Goal: Task Accomplishment & Management: Complete application form

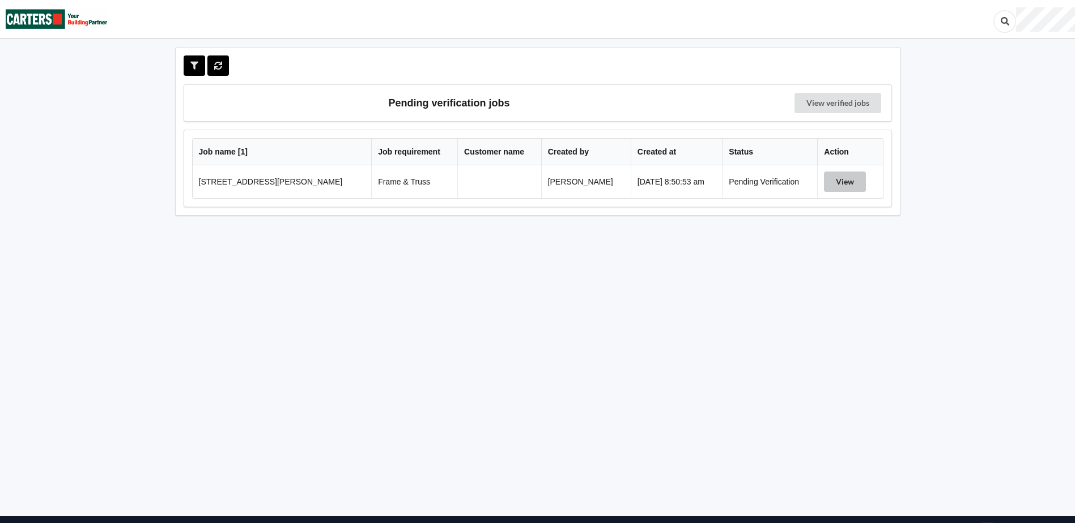
click at [846, 188] on button "View" at bounding box center [845, 182] width 42 height 20
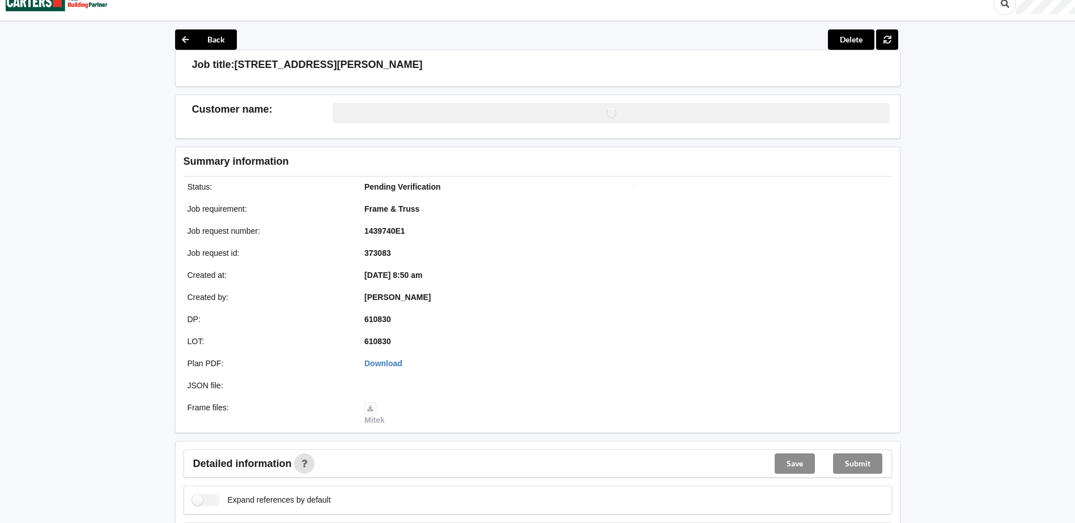
scroll to position [283, 0]
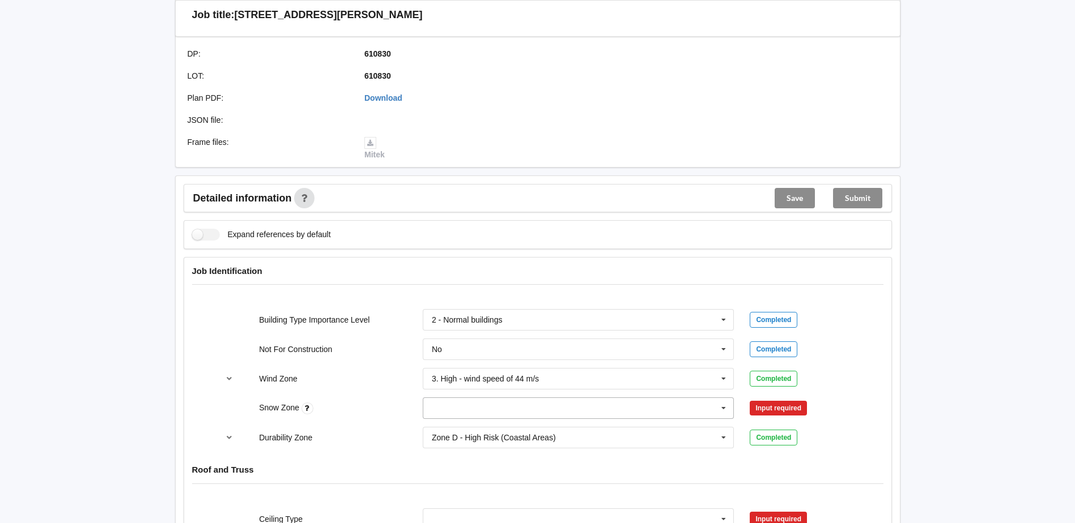
click at [719, 411] on icon at bounding box center [723, 408] width 17 height 21
click at [450, 284] on div "N0" at bounding box center [578, 282] width 310 height 21
click at [781, 408] on button "Confirm input" at bounding box center [782, 408] width 67 height 19
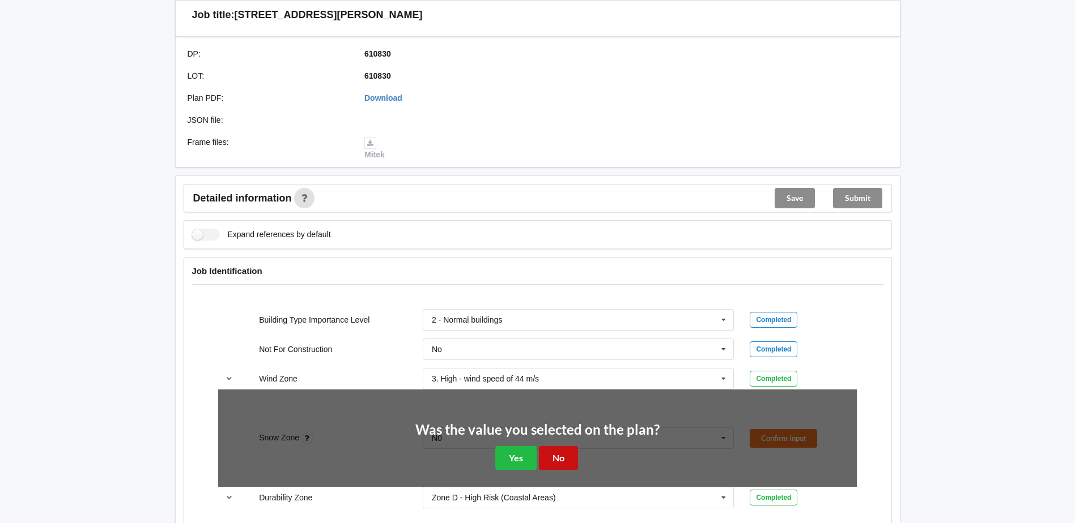
click at [557, 461] on button "No" at bounding box center [558, 457] width 39 height 23
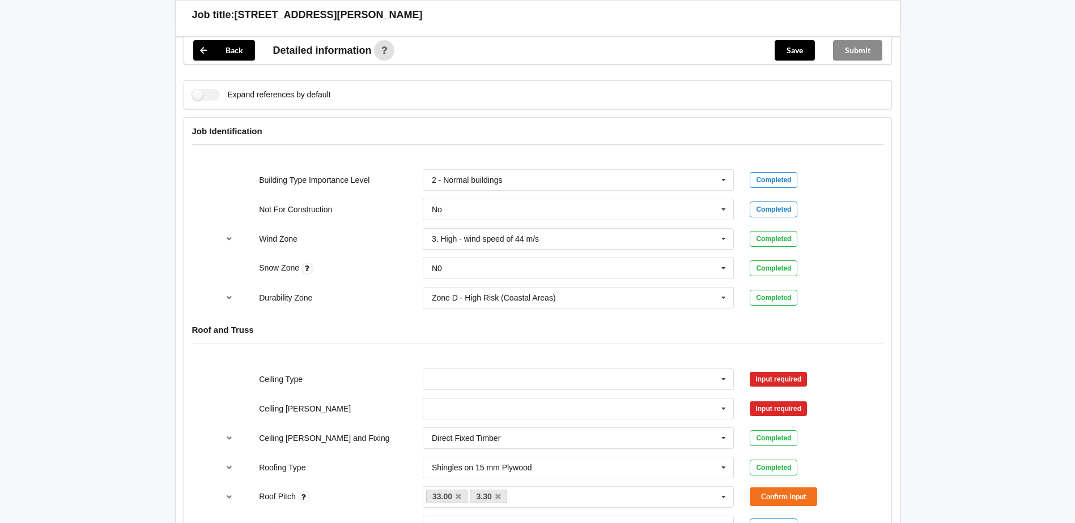
scroll to position [510, 0]
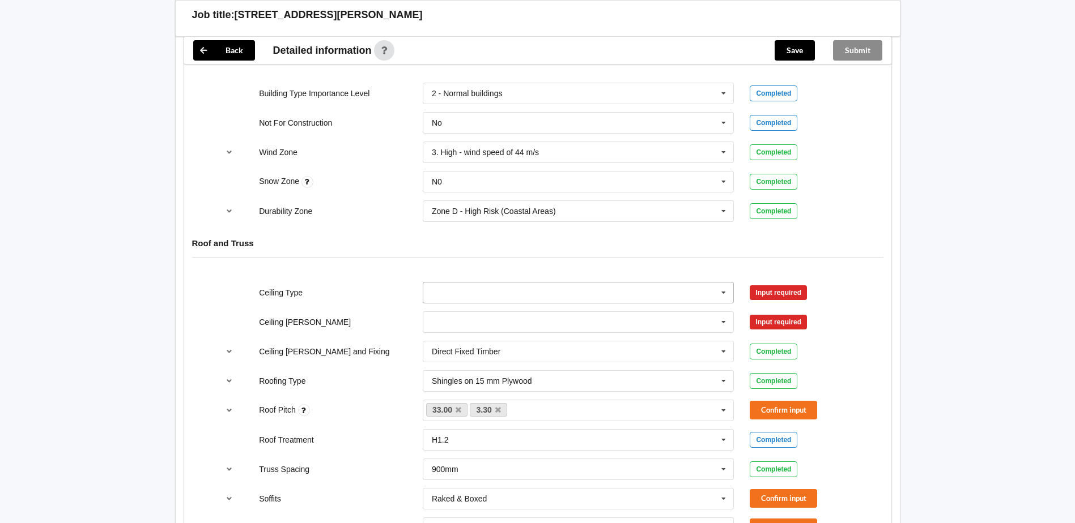
click at [486, 293] on input "text" at bounding box center [579, 293] width 310 height 20
click at [458, 317] on span "10mm Gib" at bounding box center [450, 313] width 37 height 9
click at [452, 319] on input "text" at bounding box center [579, 322] width 310 height 20
click at [457, 346] on span "400mm" at bounding box center [445, 343] width 27 height 9
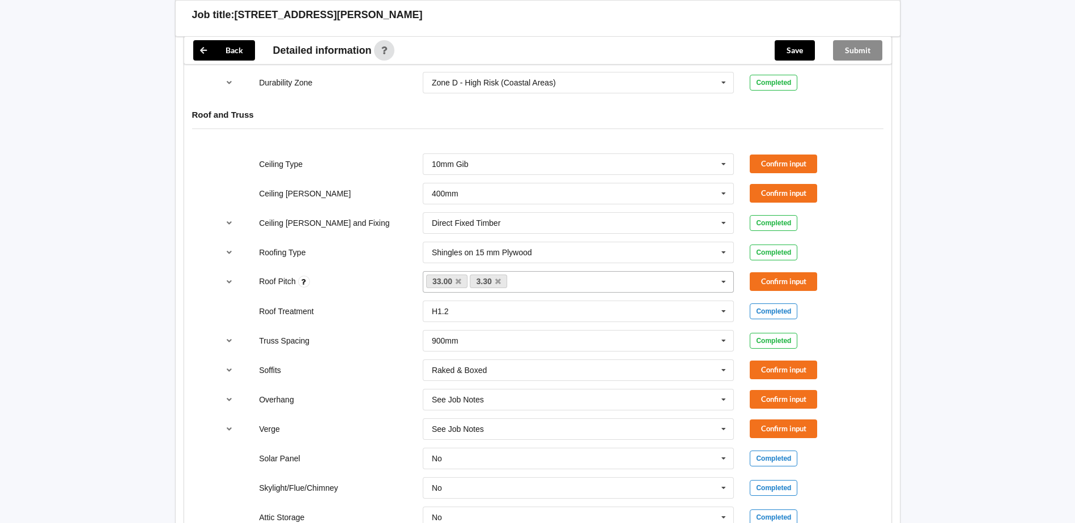
scroll to position [680, 0]
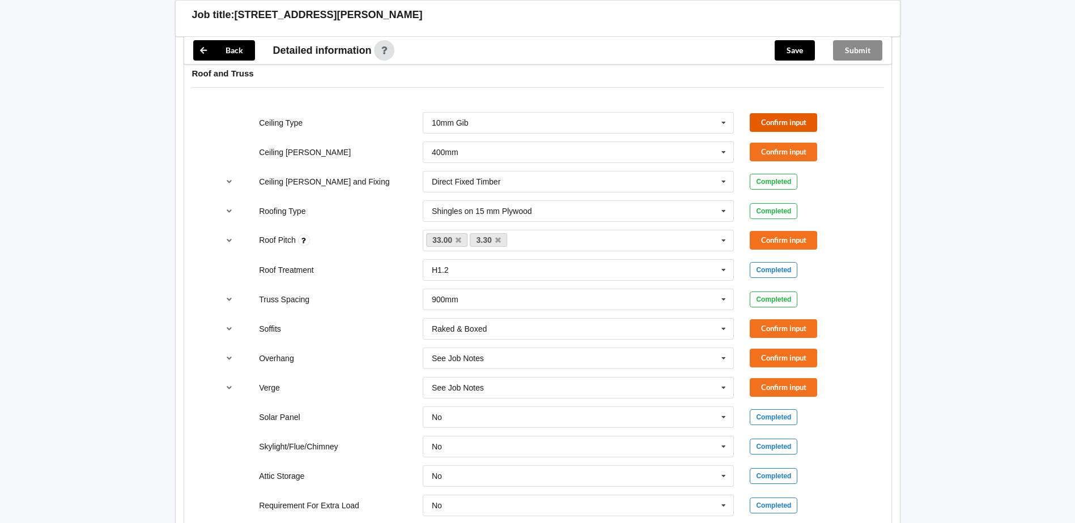
click at [786, 117] on button "Confirm input" at bounding box center [782, 122] width 67 height 19
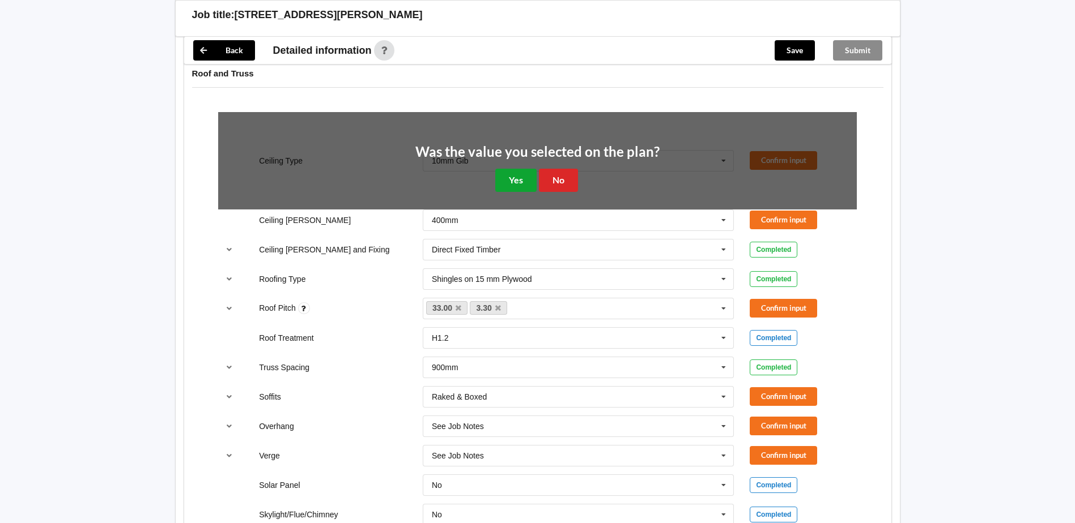
click at [517, 184] on button "Yes" at bounding box center [515, 180] width 41 height 23
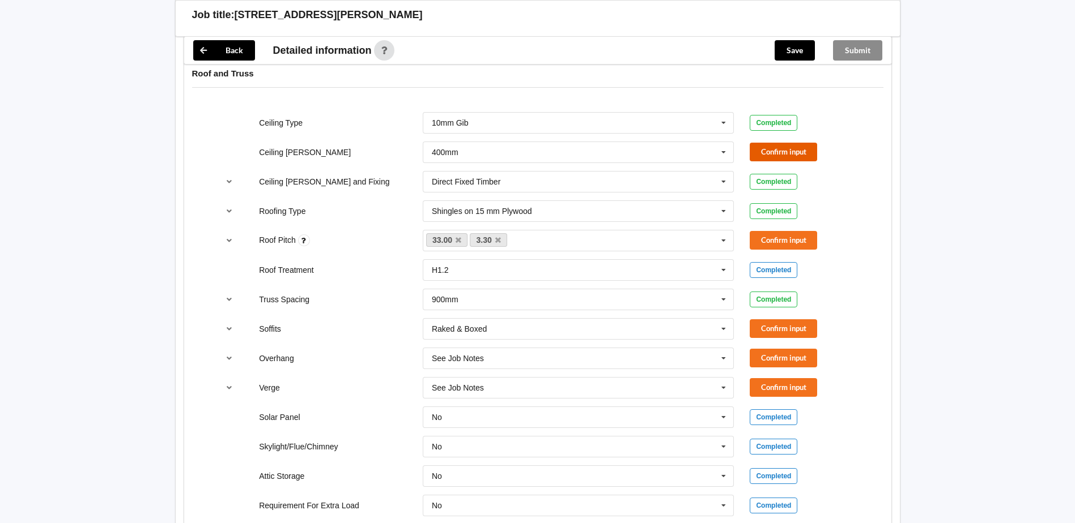
click at [786, 153] on button "Confirm input" at bounding box center [782, 152] width 67 height 19
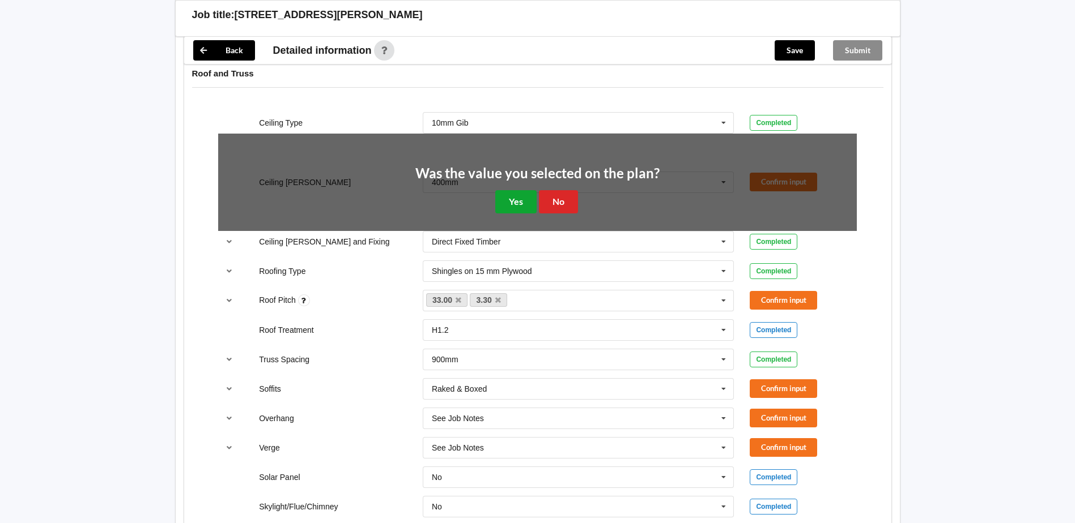
click at [521, 203] on button "Yes" at bounding box center [515, 201] width 41 height 23
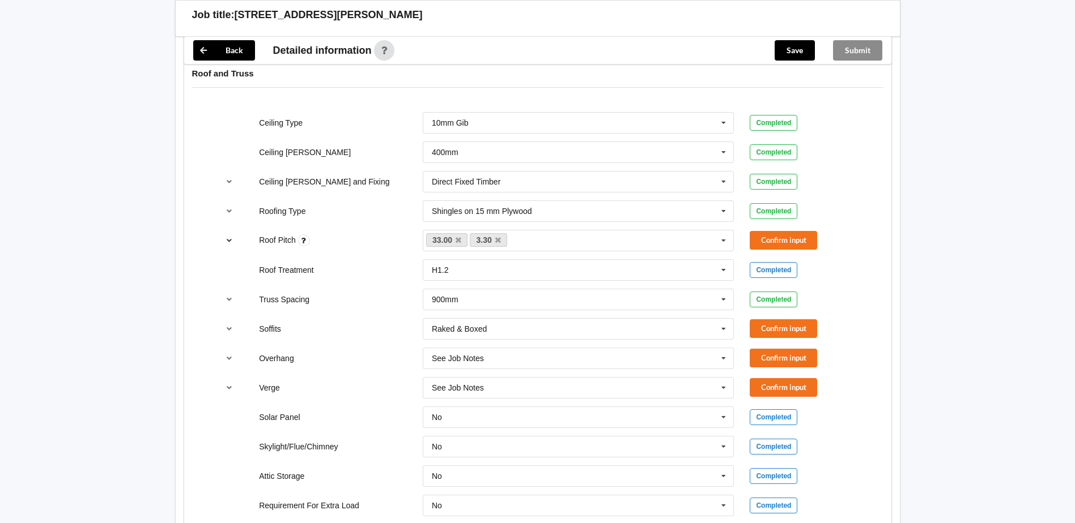
click at [231, 243] on icon "reference-toggle" at bounding box center [229, 240] width 10 height 7
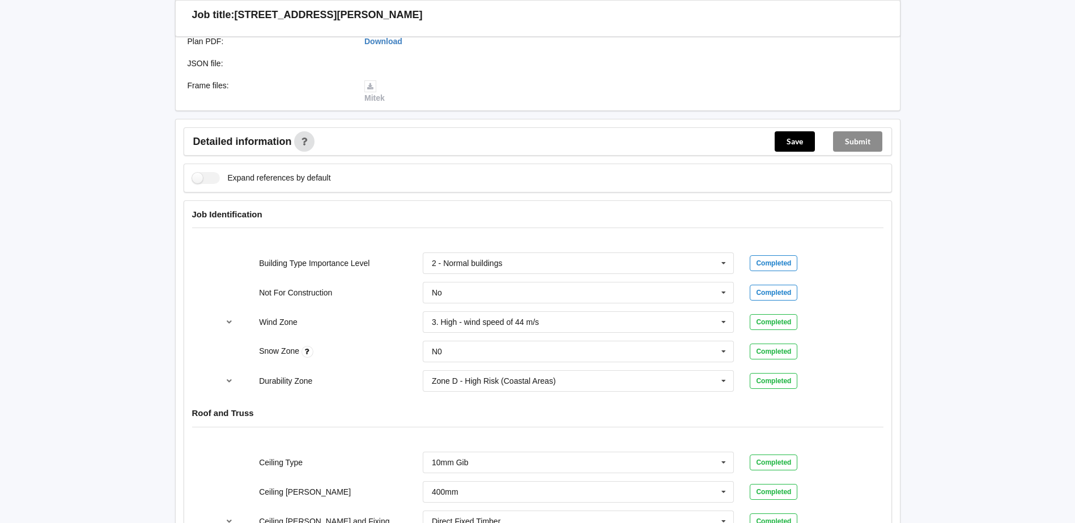
scroll to position [623, 0]
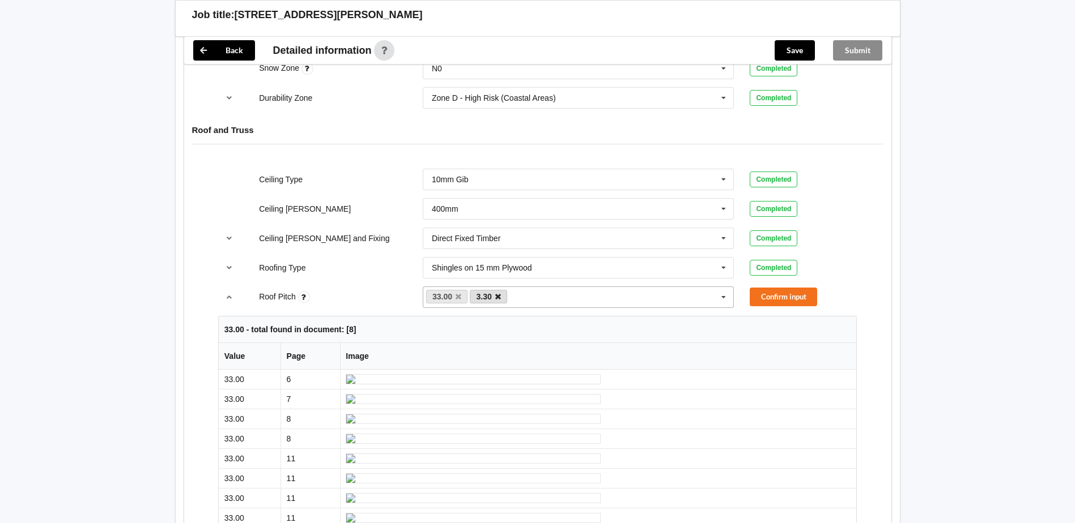
click at [500, 295] on icon at bounding box center [498, 296] width 6 height 7
click at [500, 295] on div "33.00 3.30 None" at bounding box center [579, 298] width 312 height 22
type input "10degree"
click at [502, 318] on div "Add 10degree" at bounding box center [578, 318] width 310 height 21
click at [795, 300] on button "Confirm input" at bounding box center [782, 297] width 67 height 19
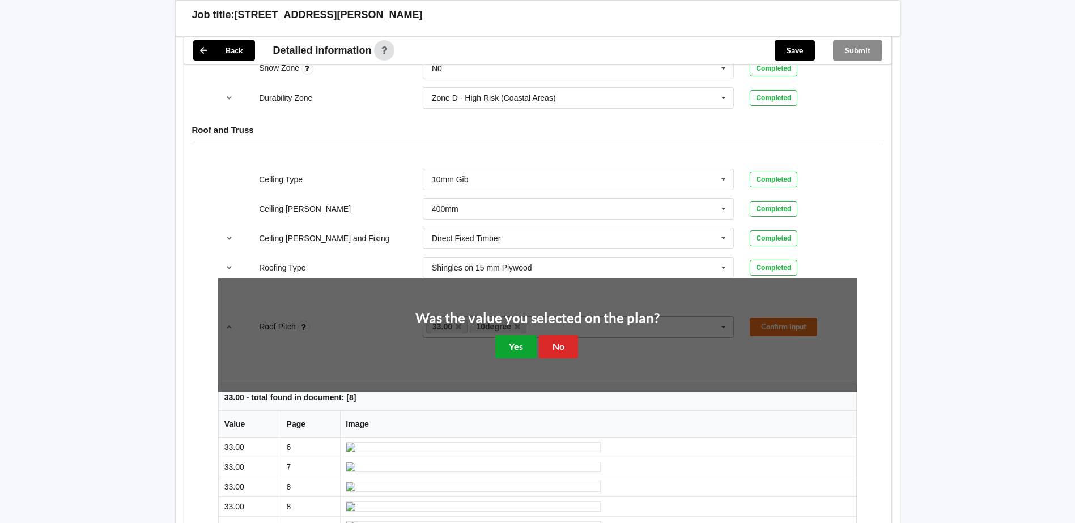
click at [516, 351] on button "Yes" at bounding box center [515, 346] width 41 height 23
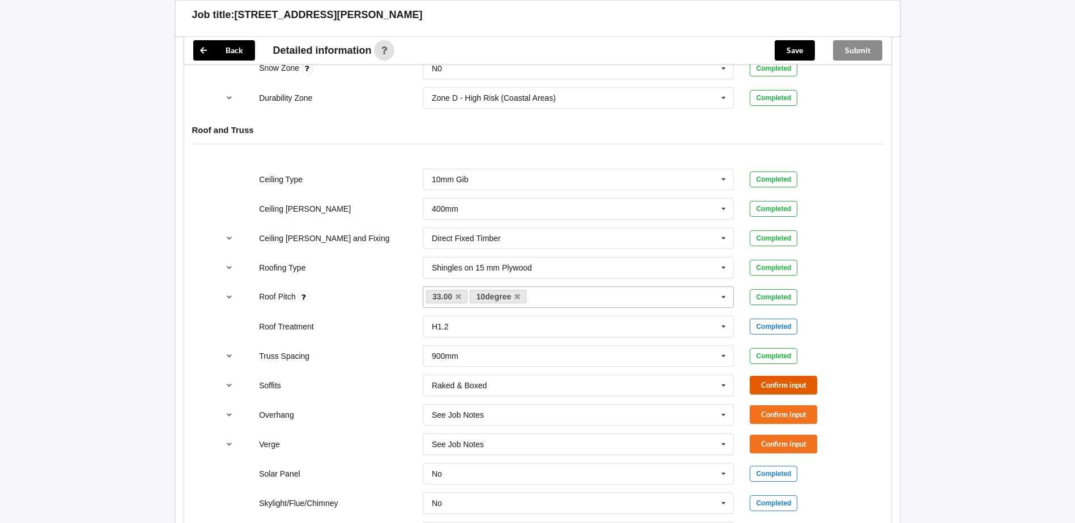
click at [796, 391] on button "Confirm input" at bounding box center [782, 385] width 67 height 19
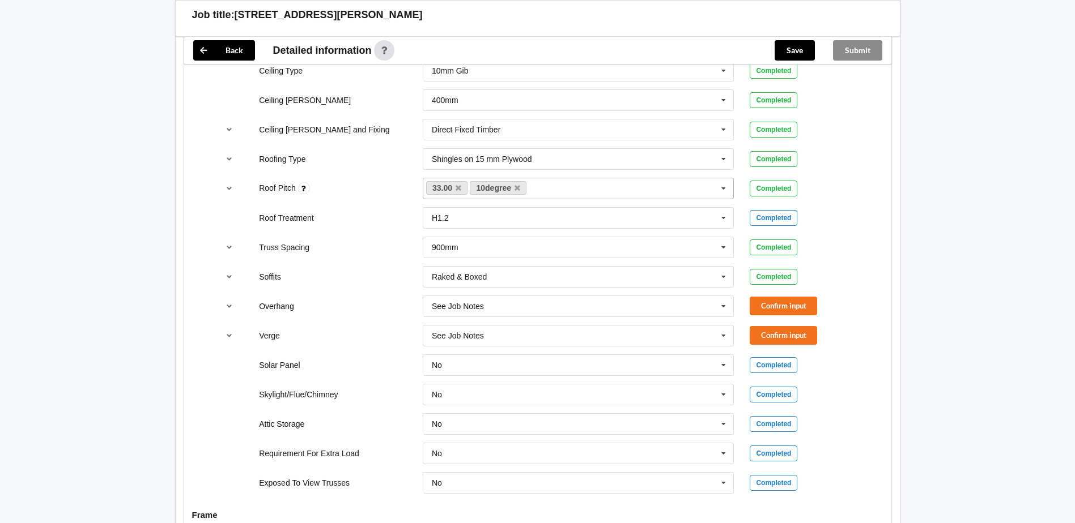
scroll to position [736, 0]
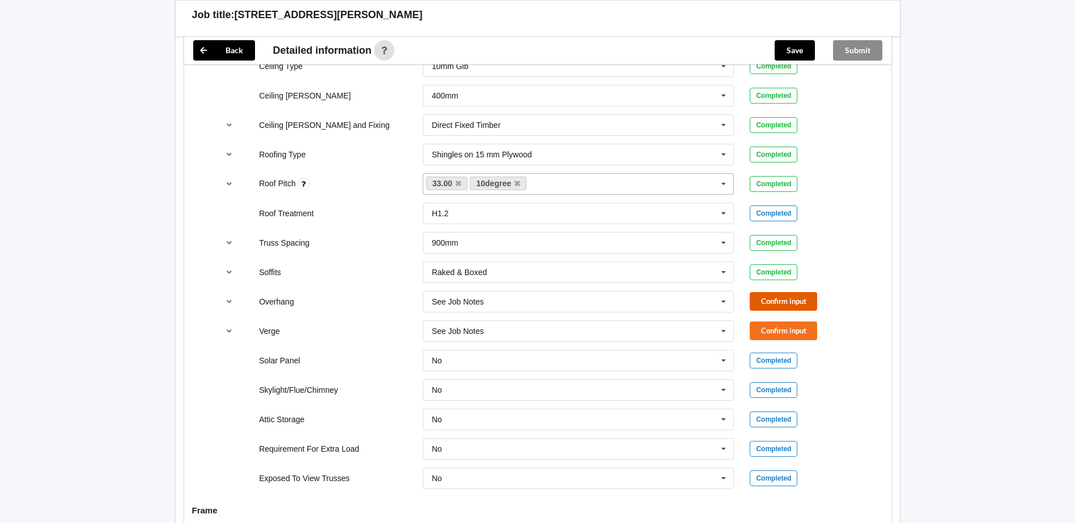
click at [793, 306] on button "Confirm input" at bounding box center [782, 301] width 67 height 19
click at [778, 330] on button "Confirm input" at bounding box center [782, 331] width 67 height 19
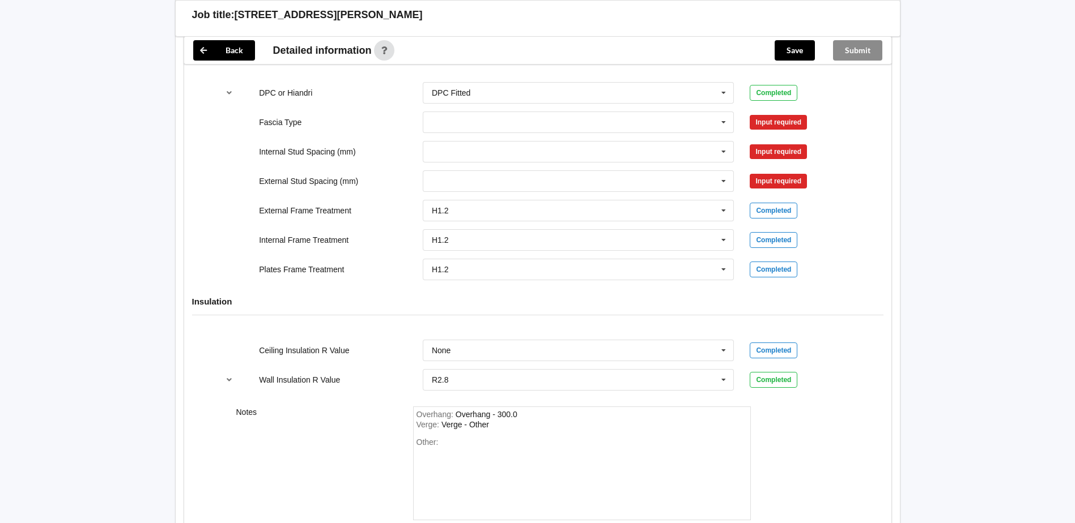
scroll to position [1133, 0]
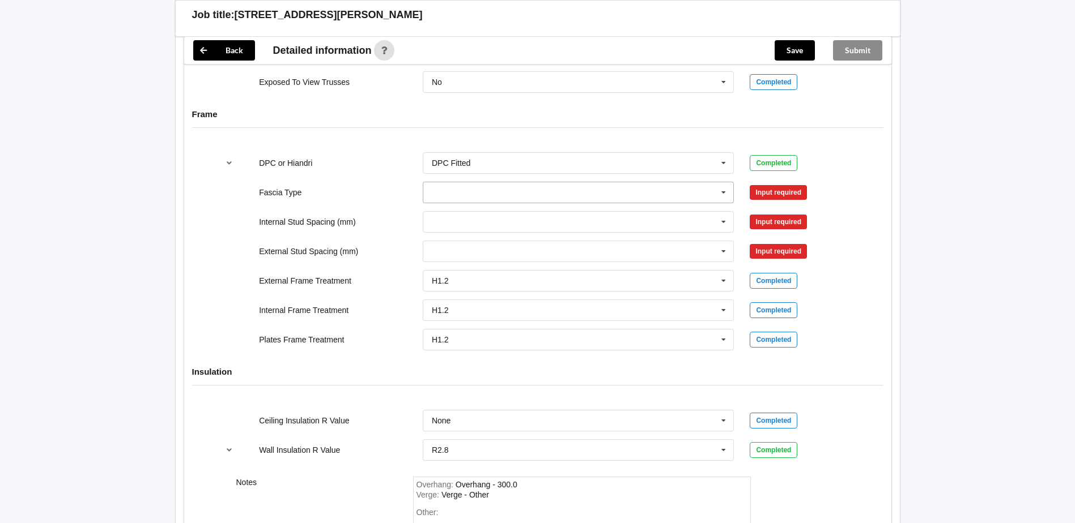
click at [482, 197] on input "text" at bounding box center [579, 192] width 310 height 20
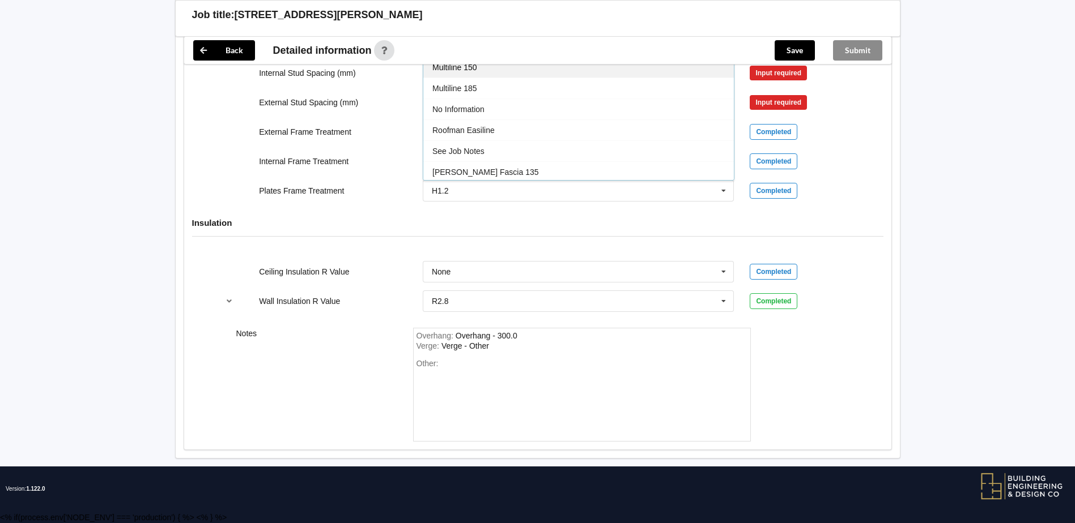
scroll to position [377, 0]
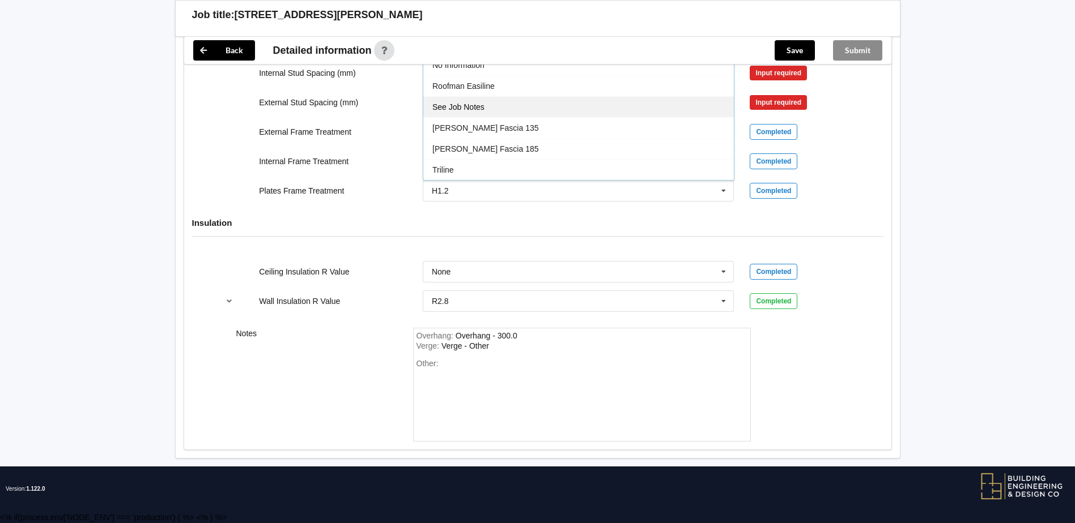
click at [504, 109] on div "See Job Notes" at bounding box center [578, 106] width 310 height 21
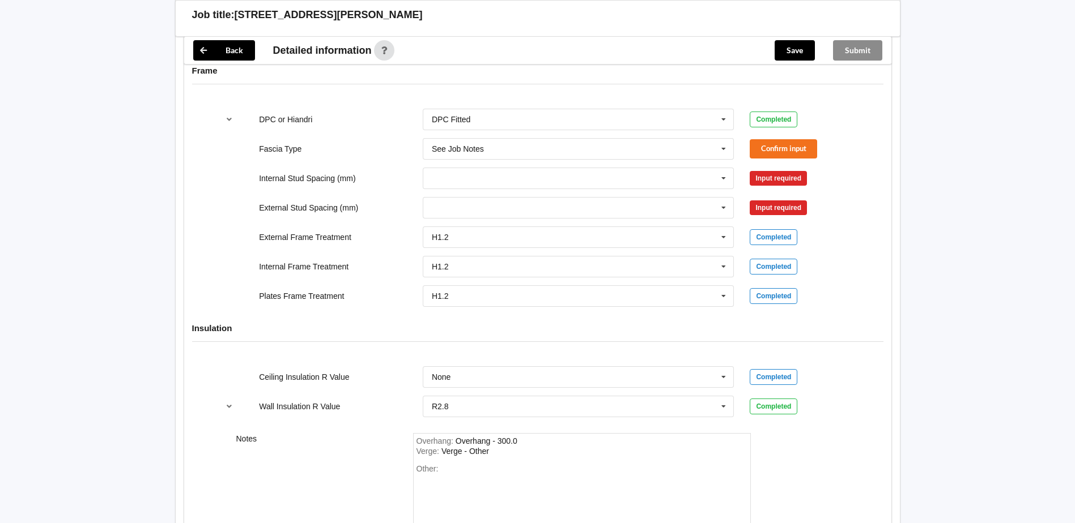
scroll to position [1169, 0]
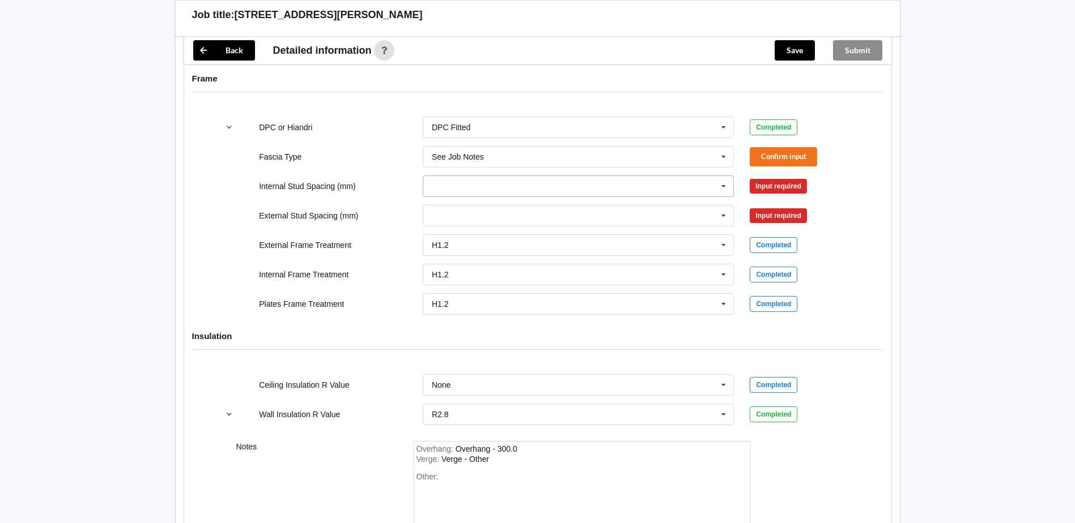
click at [428, 185] on input "text" at bounding box center [579, 186] width 310 height 20
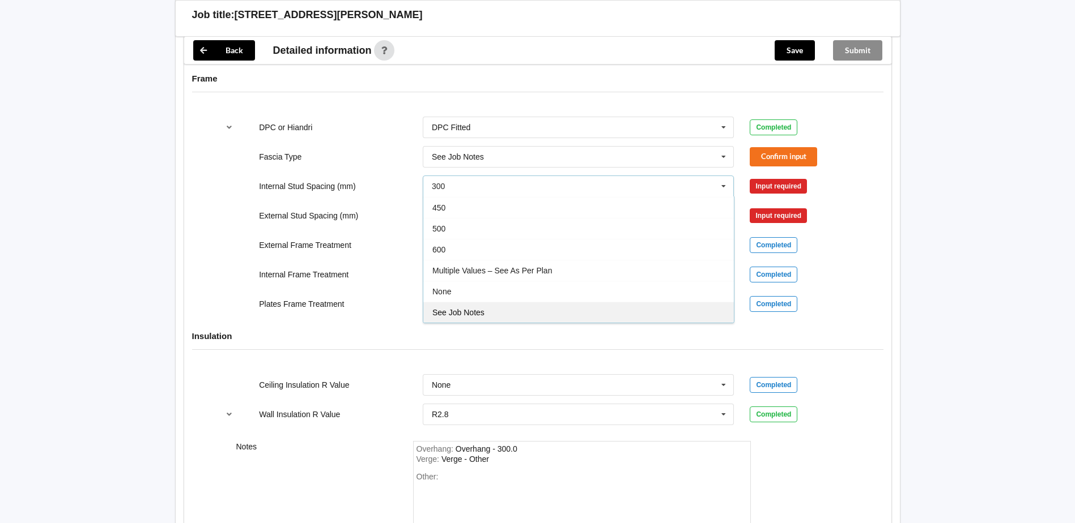
click at [449, 311] on span "See Job Notes" at bounding box center [458, 312] width 52 height 9
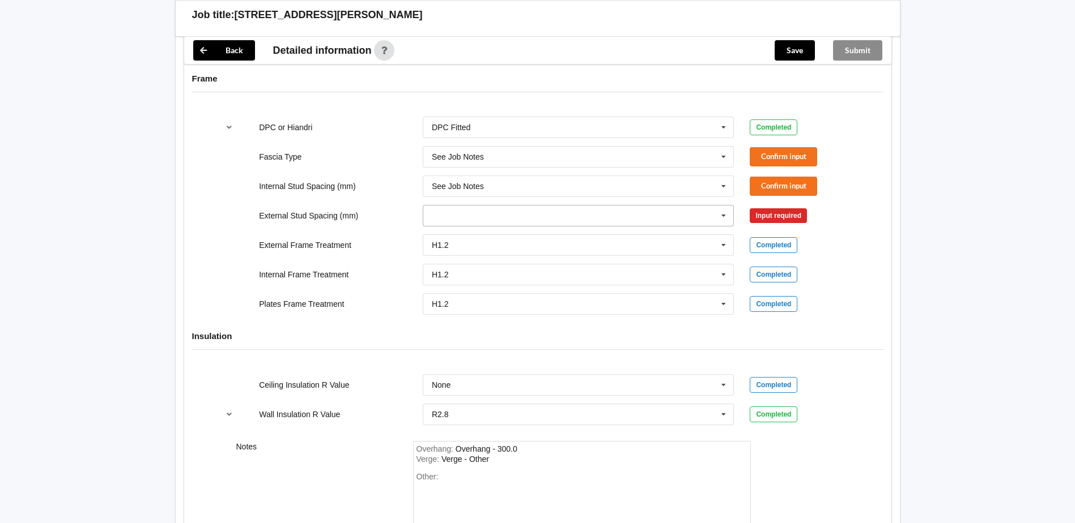
click at [490, 214] on input "text" at bounding box center [579, 216] width 310 height 20
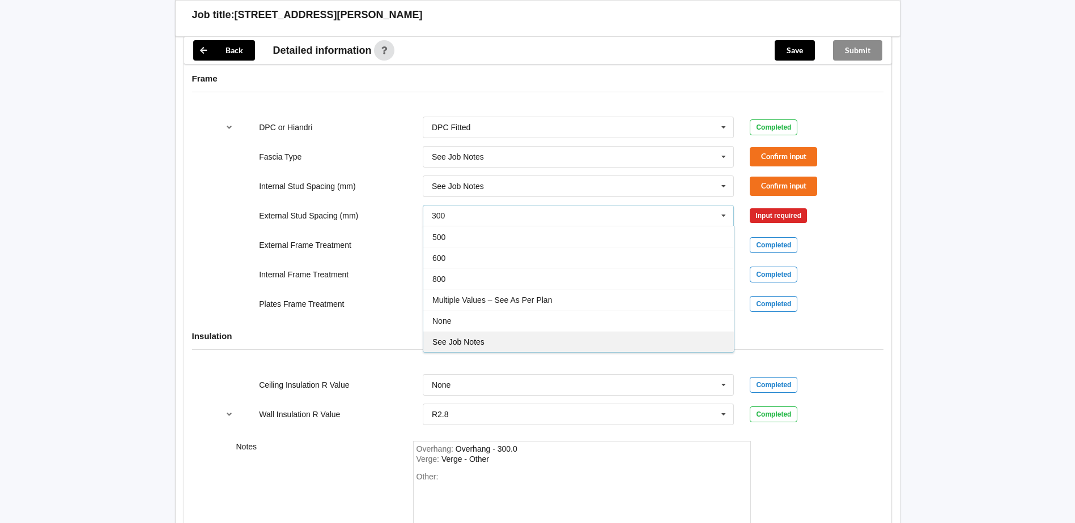
click at [469, 341] on span "See Job Notes" at bounding box center [458, 342] width 52 height 9
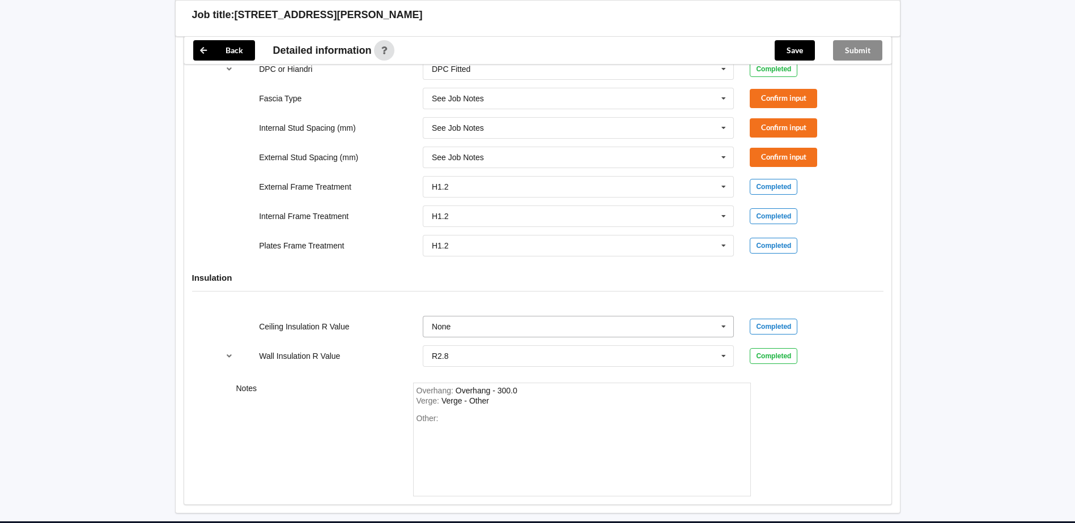
scroll to position [1282, 0]
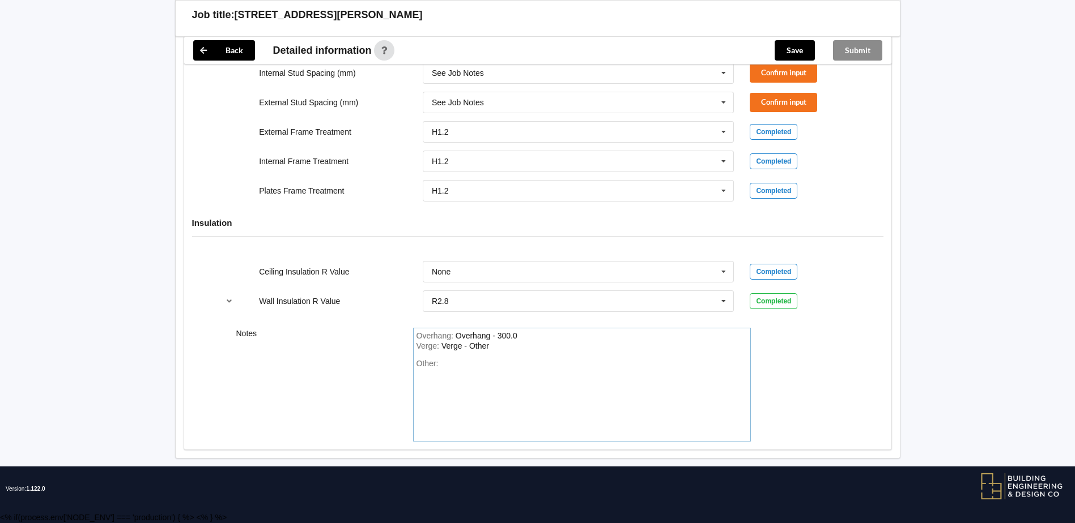
click at [447, 364] on div "Other:" at bounding box center [581, 398] width 331 height 79
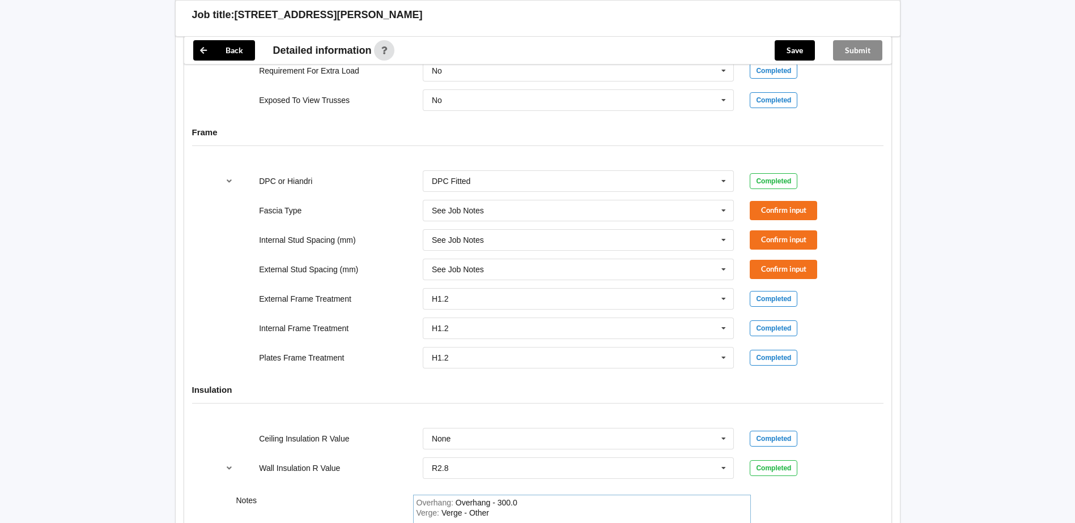
scroll to position [1112, 0]
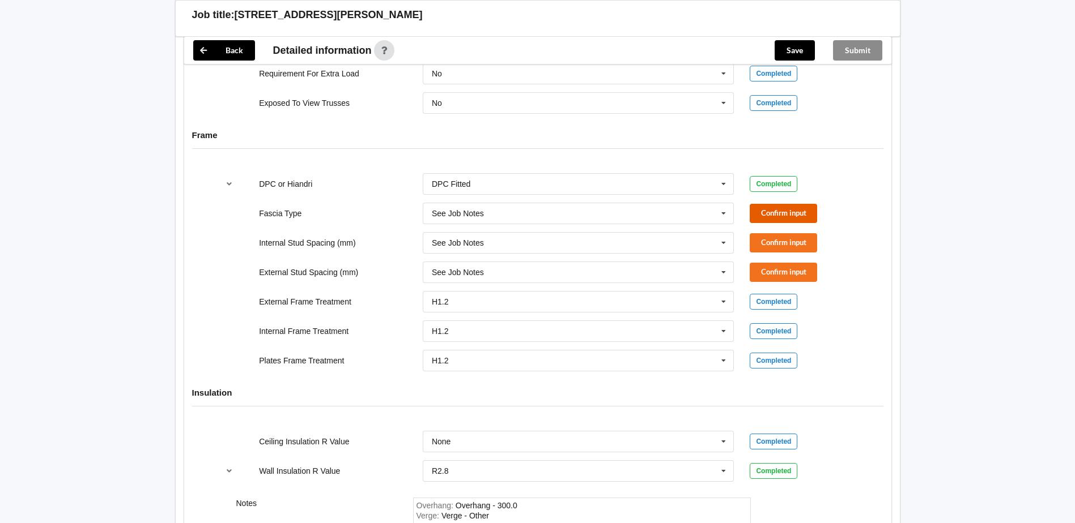
click at [781, 207] on button "Confirm input" at bounding box center [782, 213] width 67 height 19
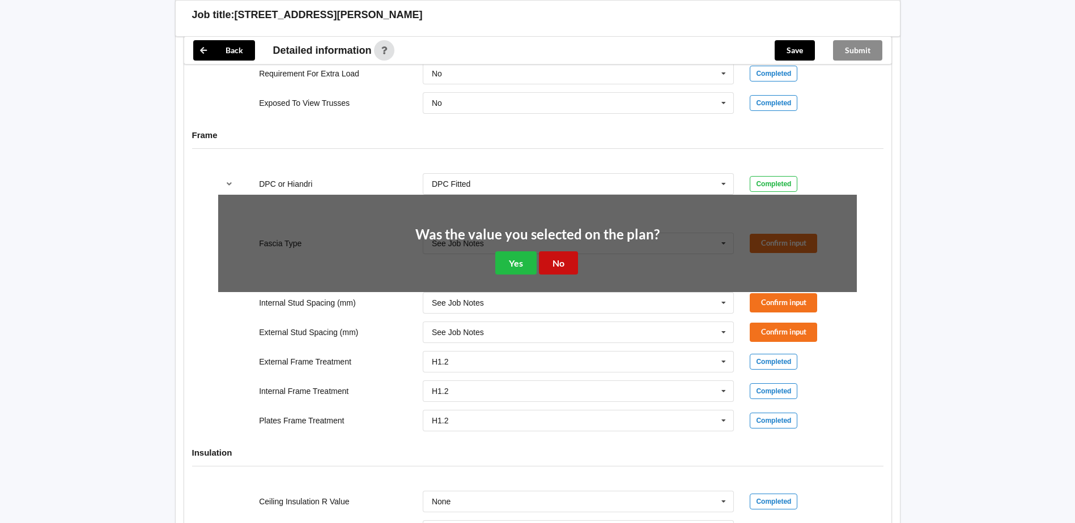
click at [557, 266] on button "No" at bounding box center [558, 263] width 39 height 23
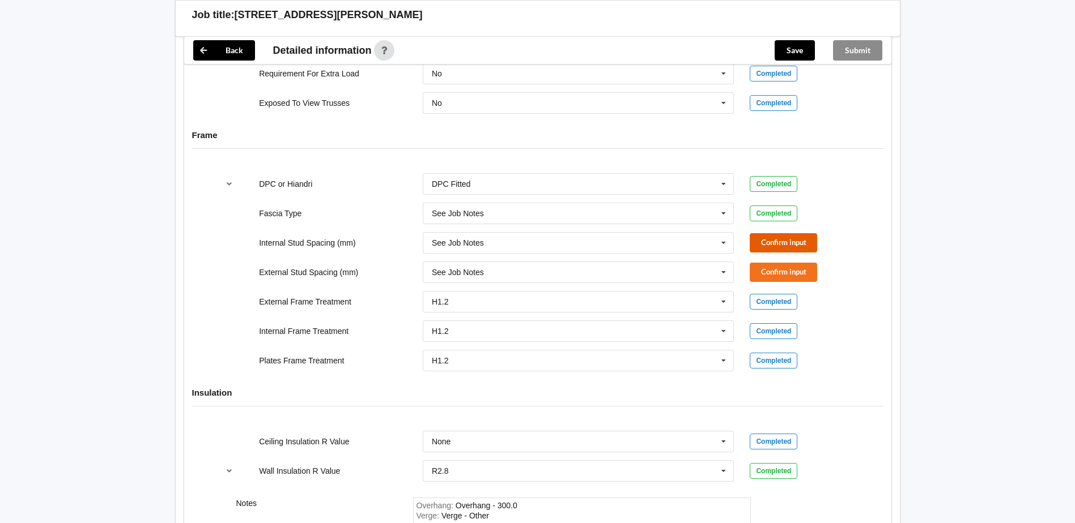
click at [801, 242] on button "Confirm input" at bounding box center [782, 242] width 67 height 19
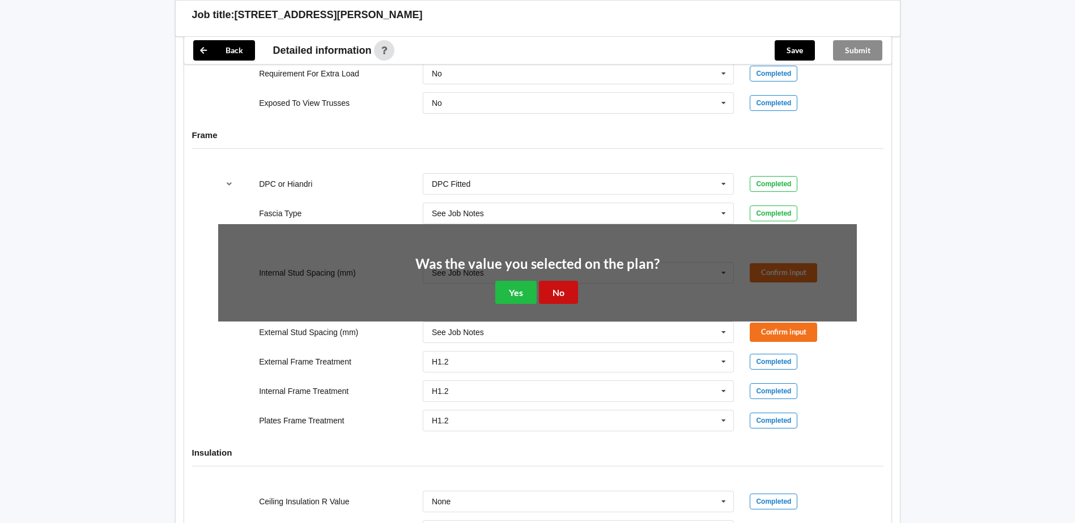
click at [556, 295] on button "No" at bounding box center [558, 292] width 39 height 23
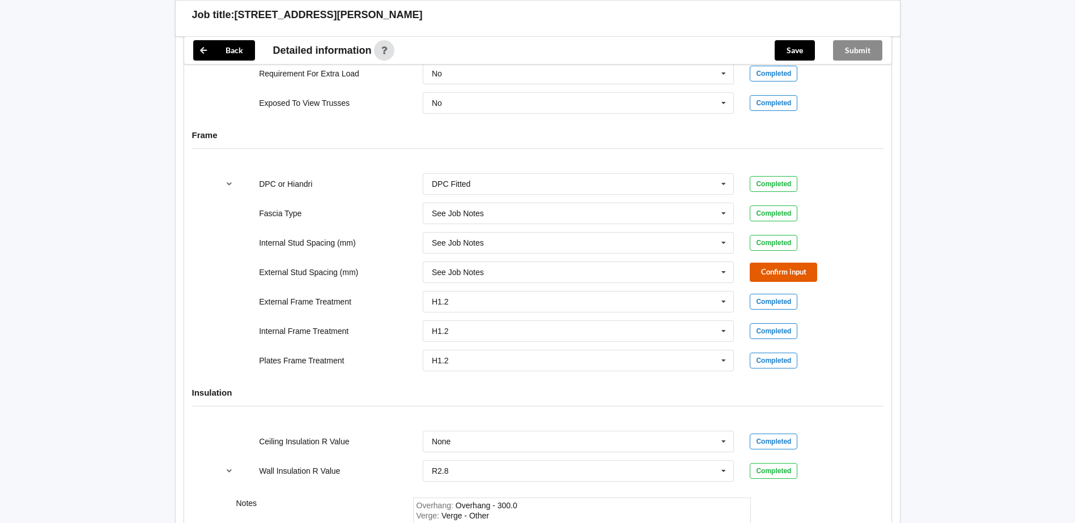
click at [777, 271] on button "Confirm input" at bounding box center [782, 272] width 67 height 19
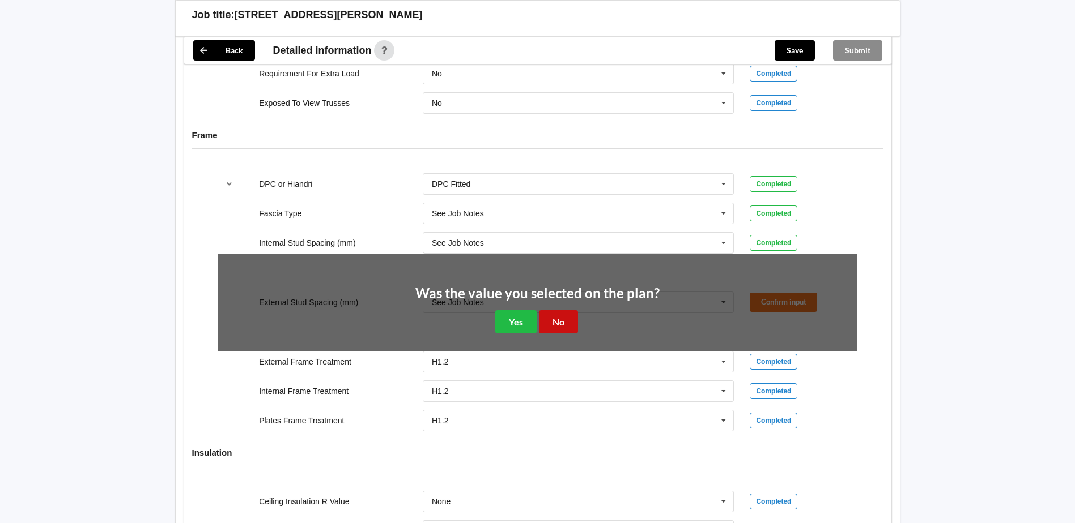
click at [567, 325] on button "No" at bounding box center [558, 321] width 39 height 23
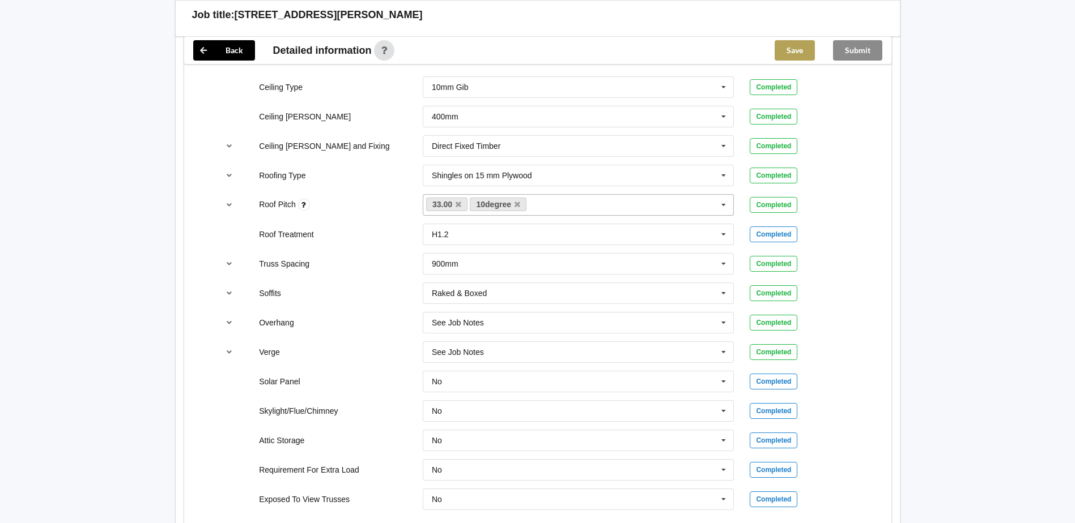
click at [789, 45] on button "Save" at bounding box center [794, 50] width 40 height 20
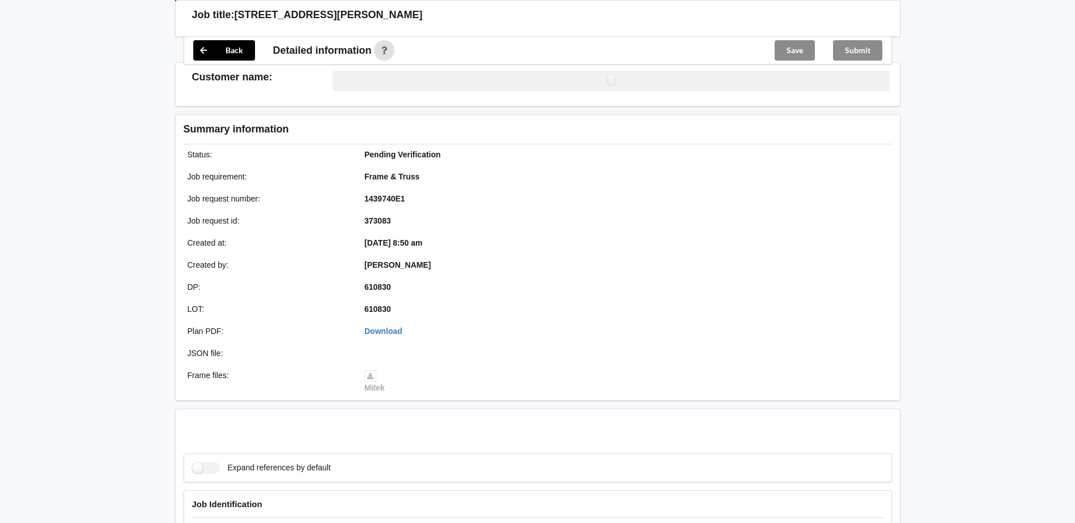
scroll to position [715, 0]
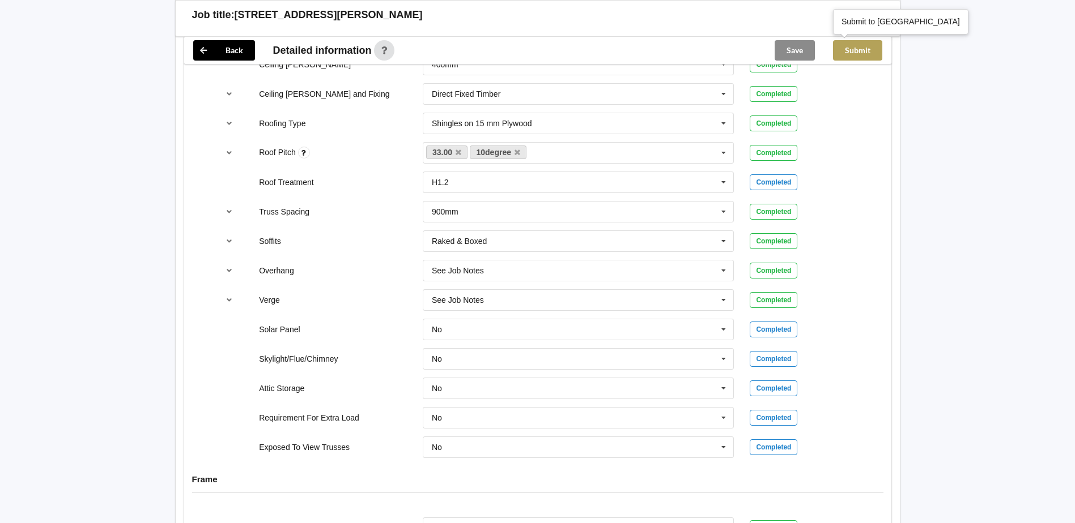
click at [863, 51] on button "Submit" at bounding box center [857, 50] width 49 height 20
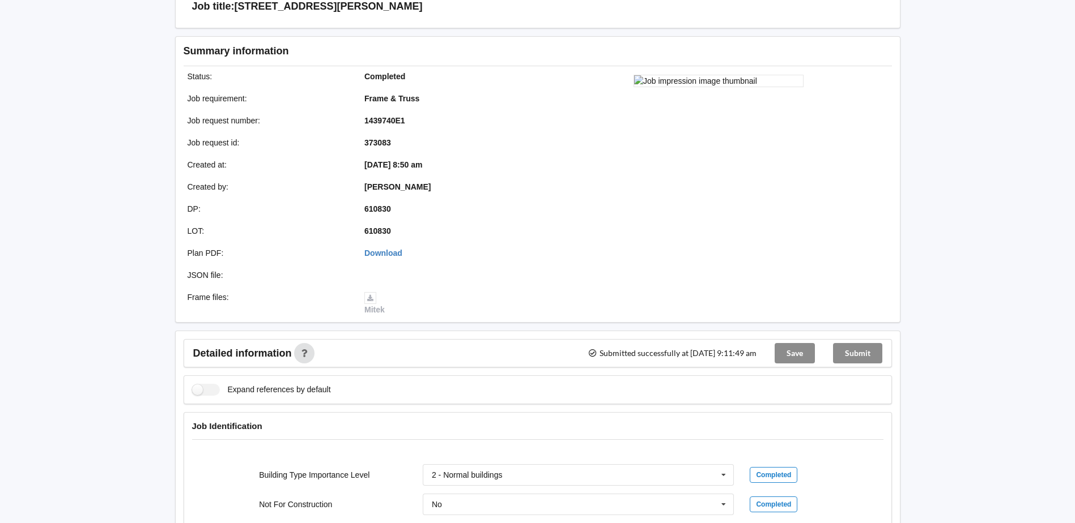
scroll to position [57, 0]
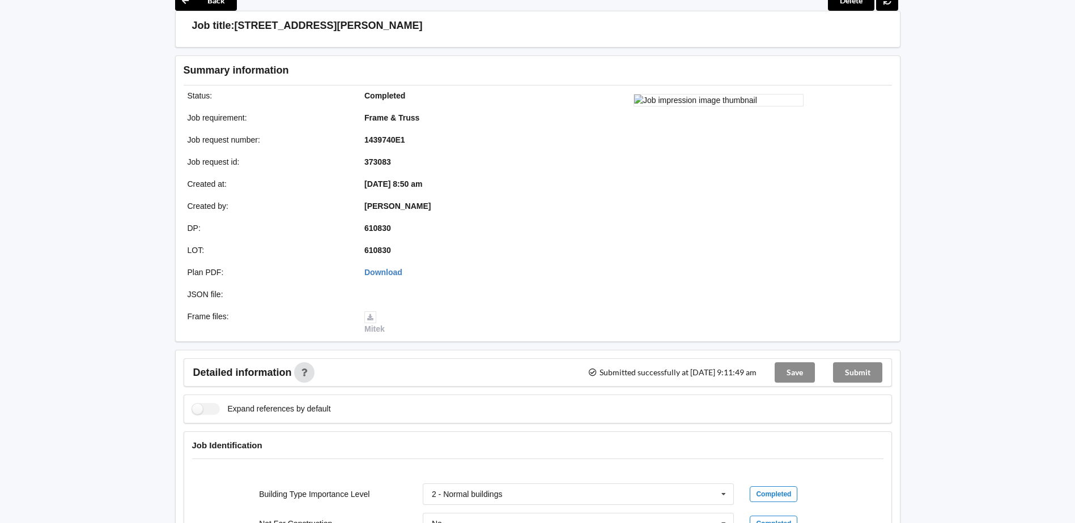
click at [860, 376] on div "Submit" at bounding box center [857, 372] width 67 height 27
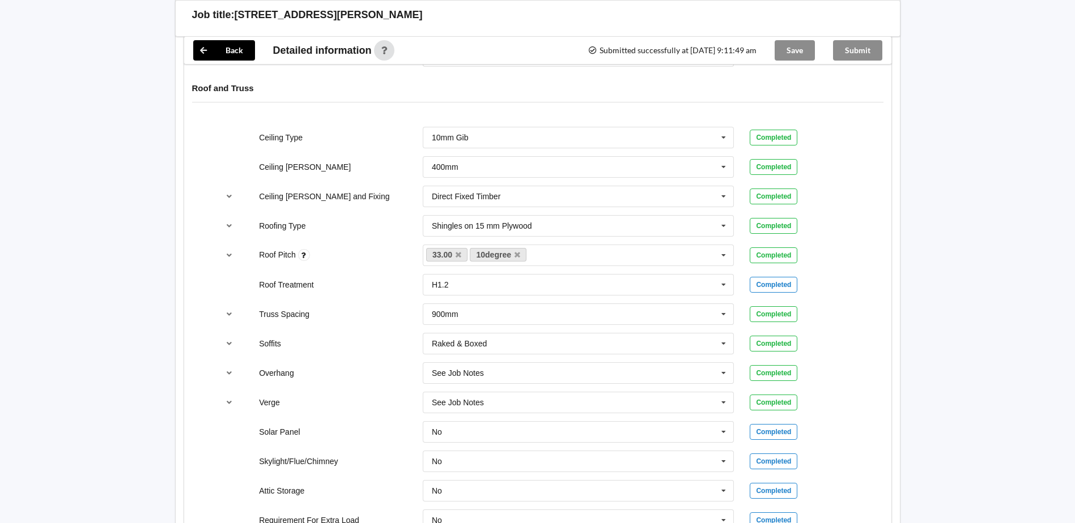
scroll to position [680, 0]
